Goal: Task Accomplishment & Management: Use online tool/utility

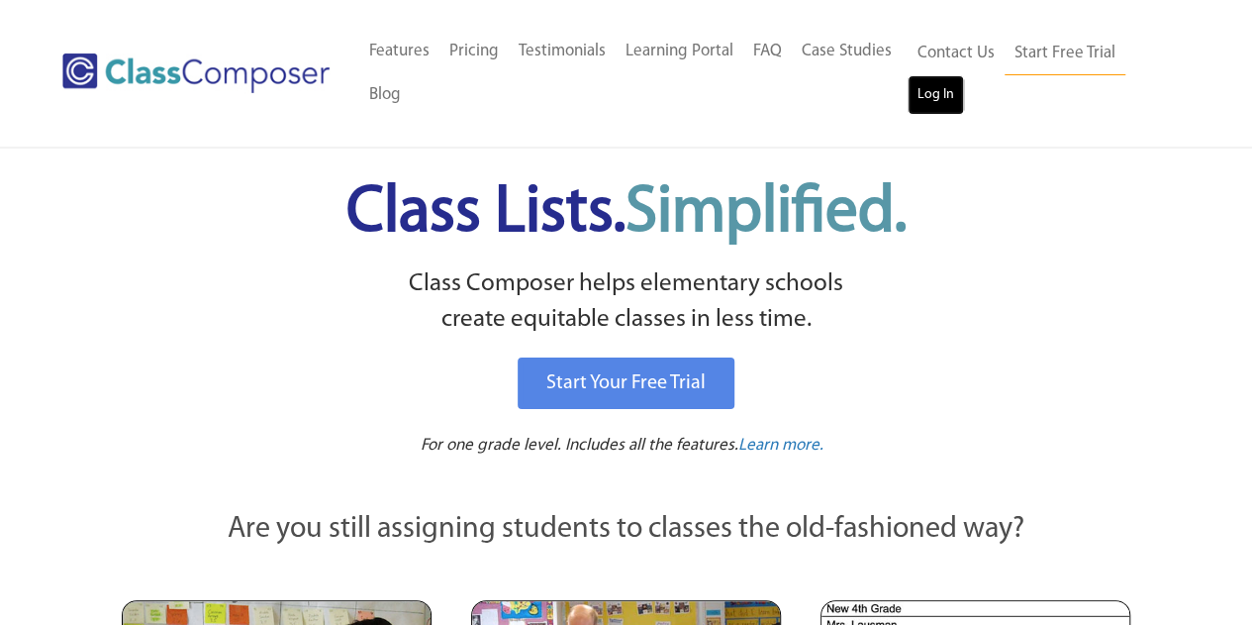
click at [948, 95] on link "Log In" at bounding box center [936, 95] width 56 height 40
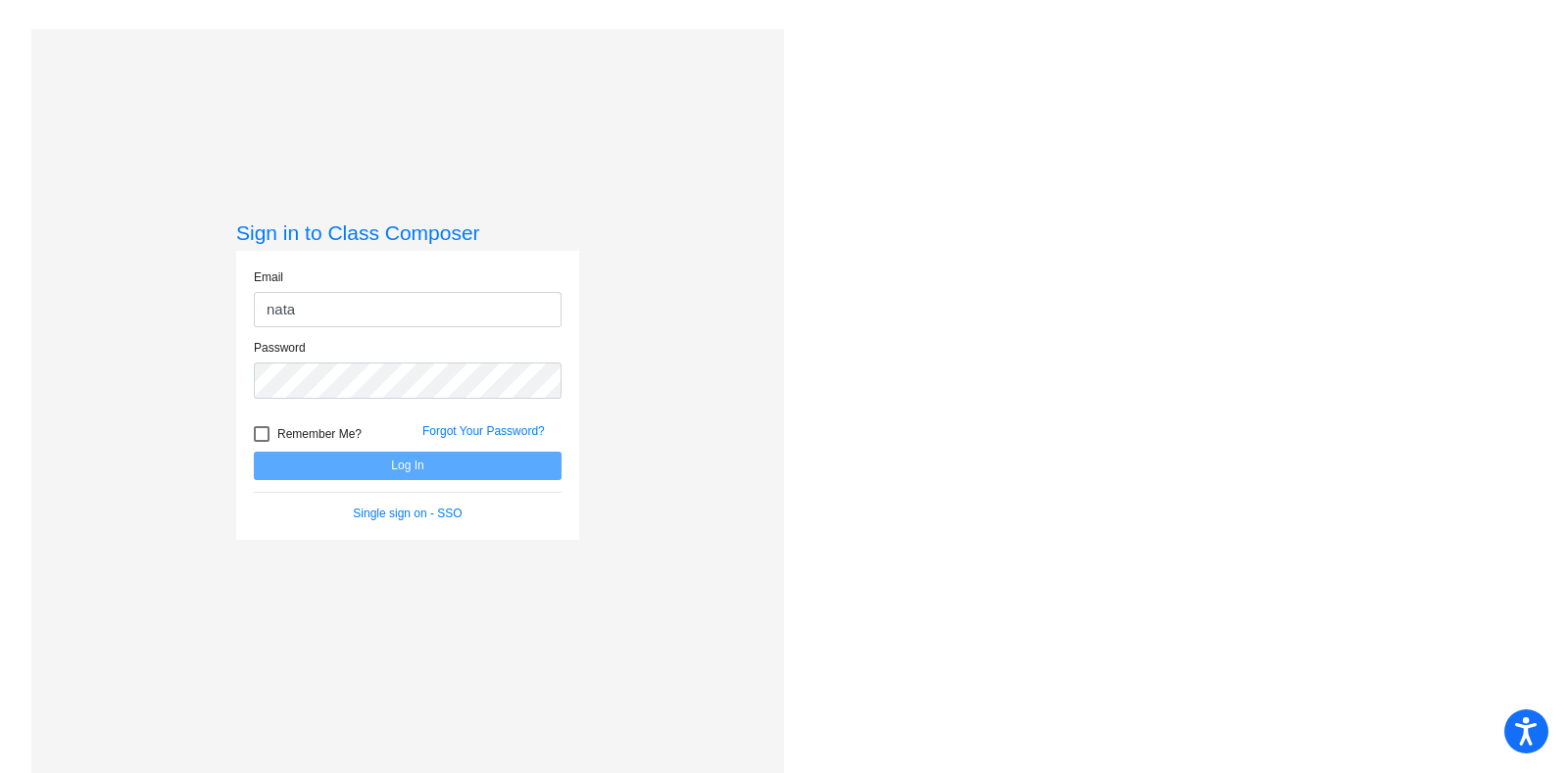
type input "[PERSON_NAME][EMAIL_ADDRESS][PERSON_NAME][DOMAIN_NAME]"
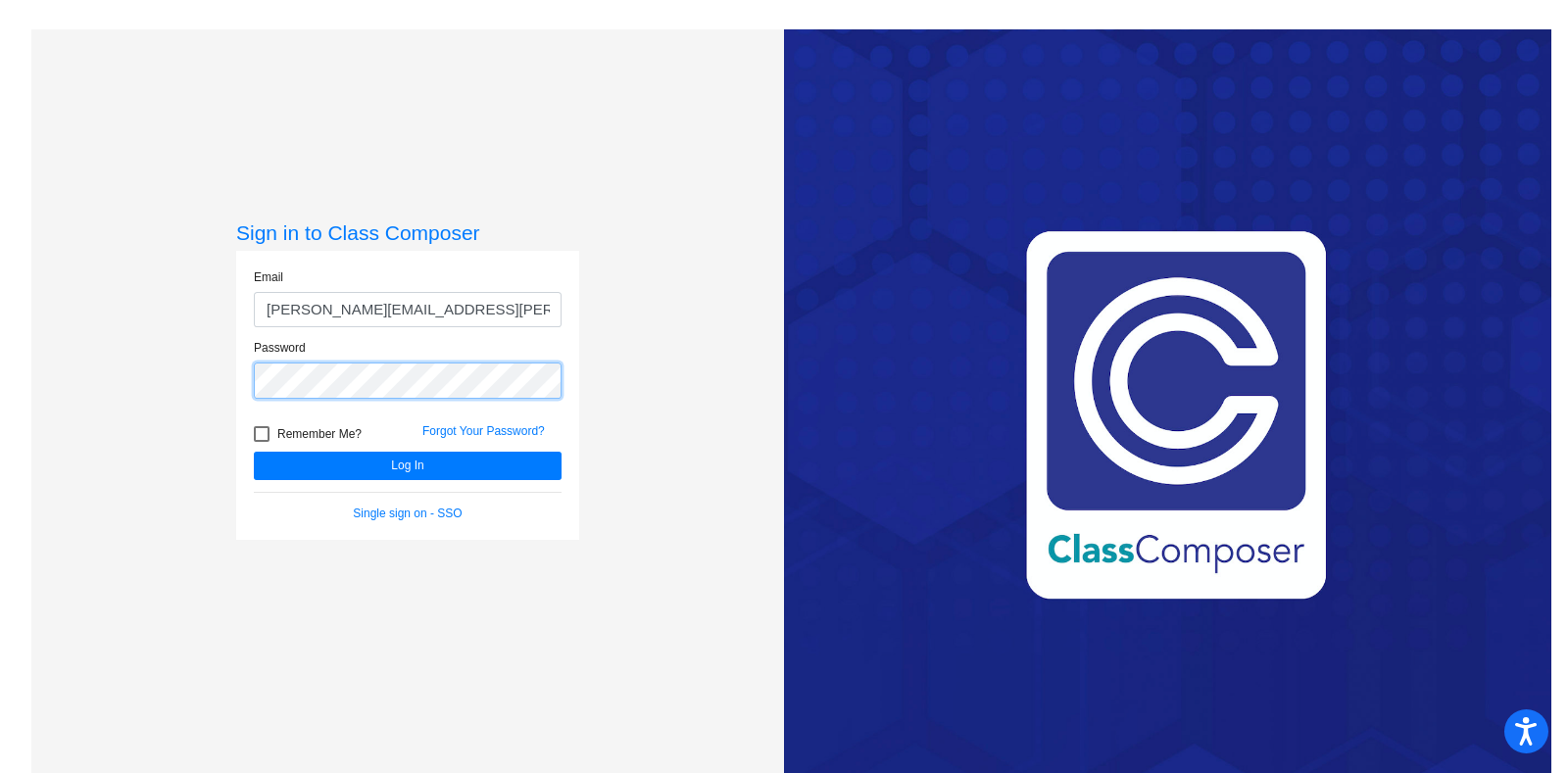
click at [253, 451] on button "Log In" at bounding box center [407, 465] width 308 height 29
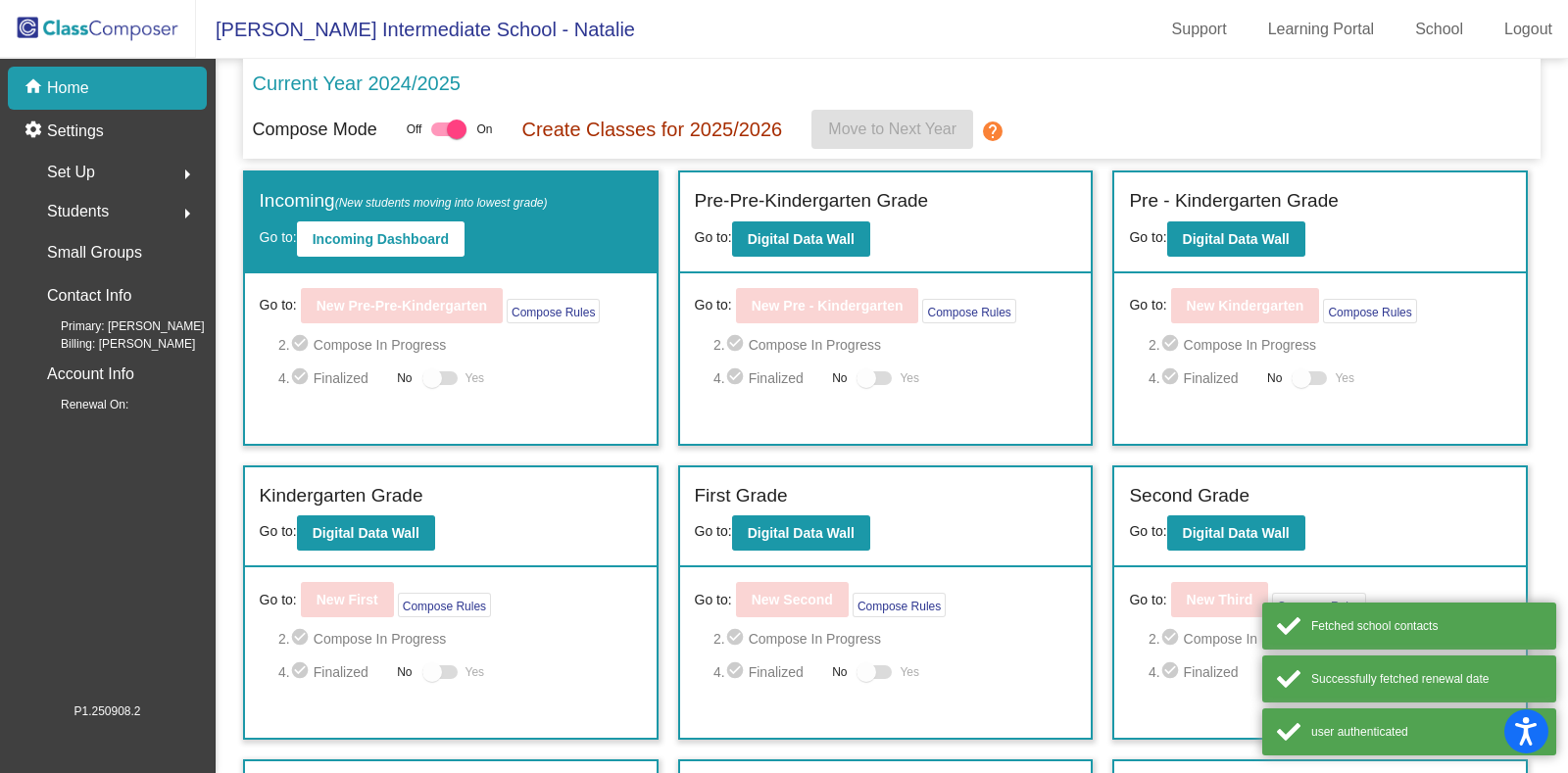
scroll to position [379, 0]
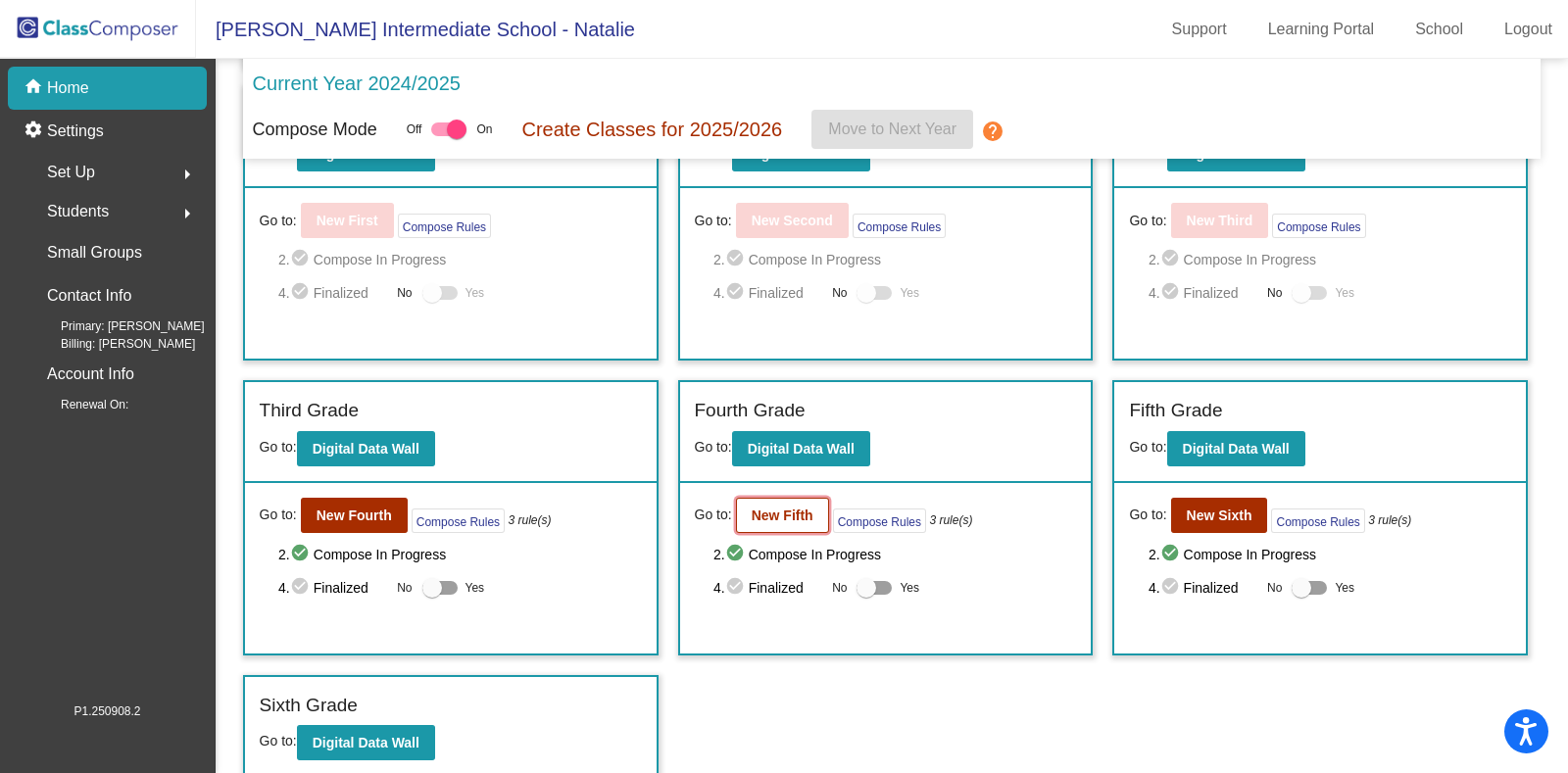
click at [780, 516] on b "New Fifth" at bounding box center [782, 516] width 61 height 16
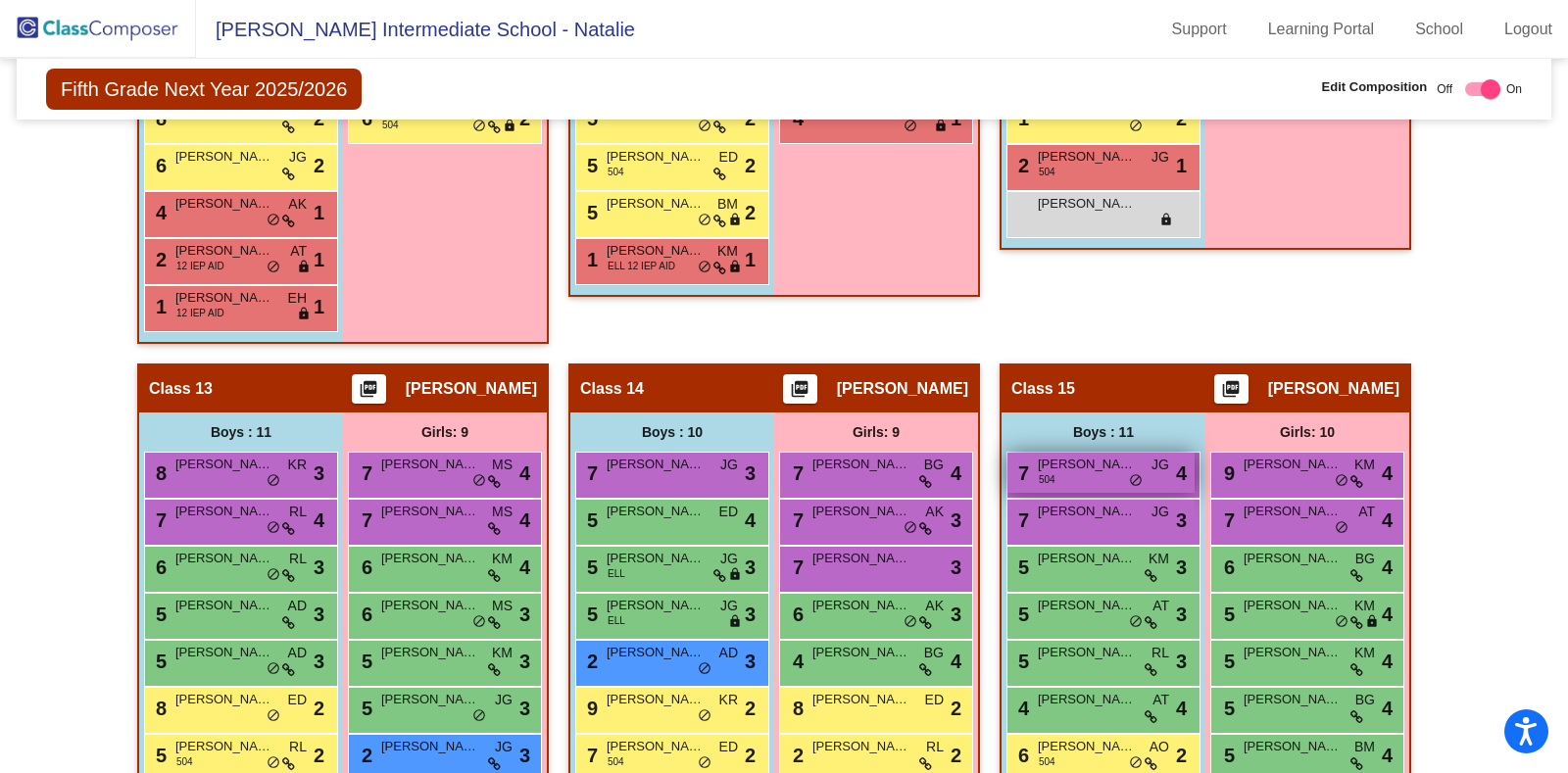
scroll to position [3061, 0]
